Goal: Task Accomplishment & Management: Use online tool/utility

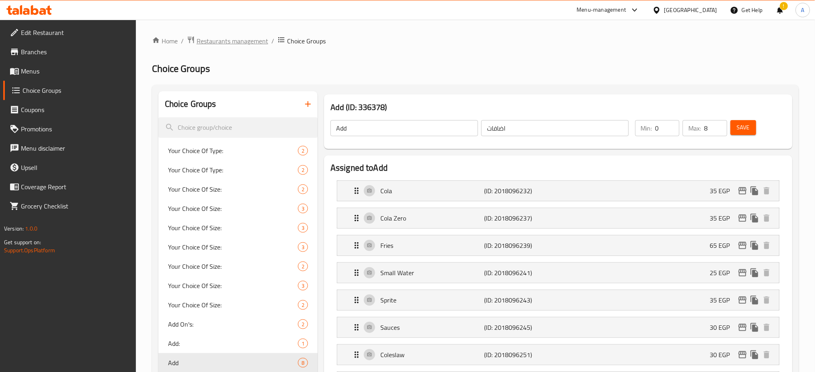
click at [237, 43] on span "Restaurants management" at bounding box center [233, 41] width 72 height 10
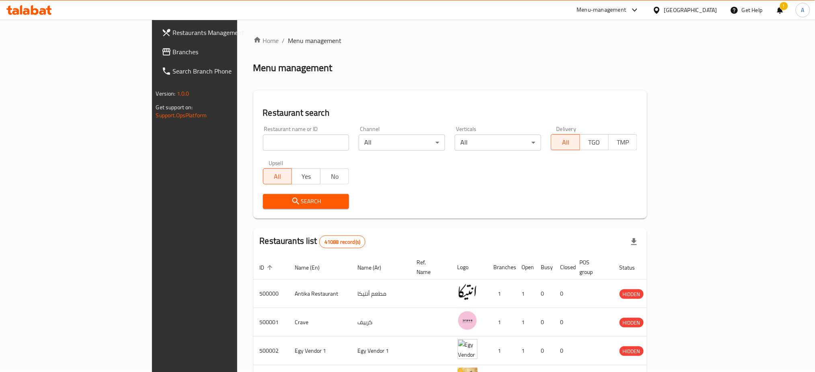
click at [263, 141] on input "search" at bounding box center [306, 143] width 86 height 16
type input "wafflicious"
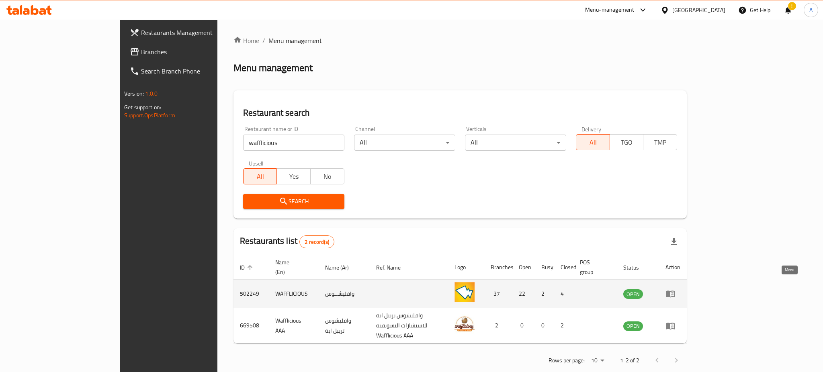
click at [681, 289] on link "enhanced table" at bounding box center [673, 294] width 15 height 10
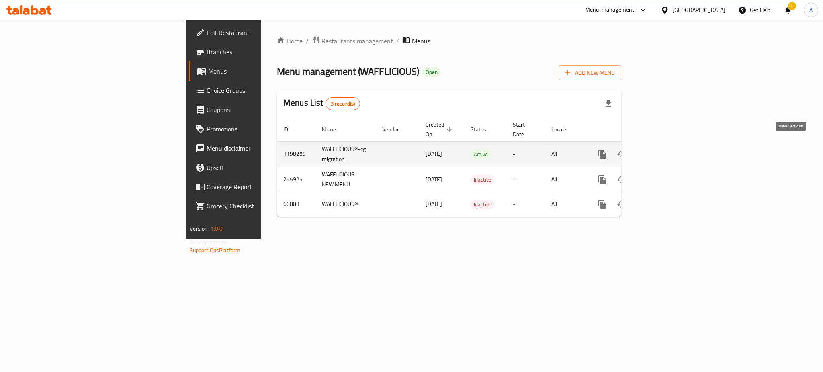
click at [665, 150] on icon "enhanced table" at bounding box center [661, 155] width 10 height 10
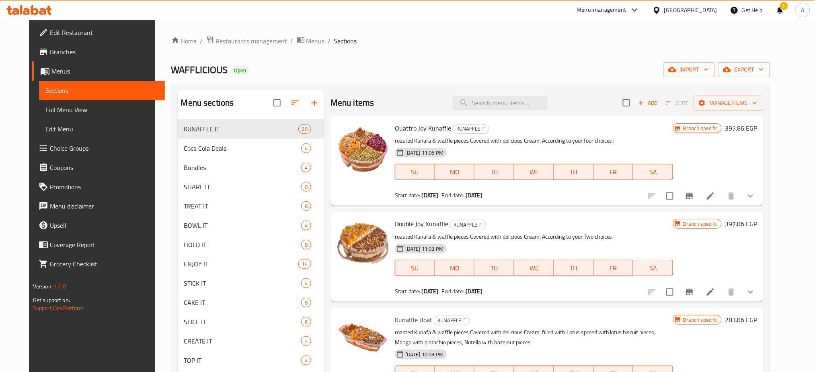
click at [674, 66] on div "WAFFLICIOUS Open import export" at bounding box center [470, 69] width 599 height 15
